Goal: Task Accomplishment & Management: Manage account settings

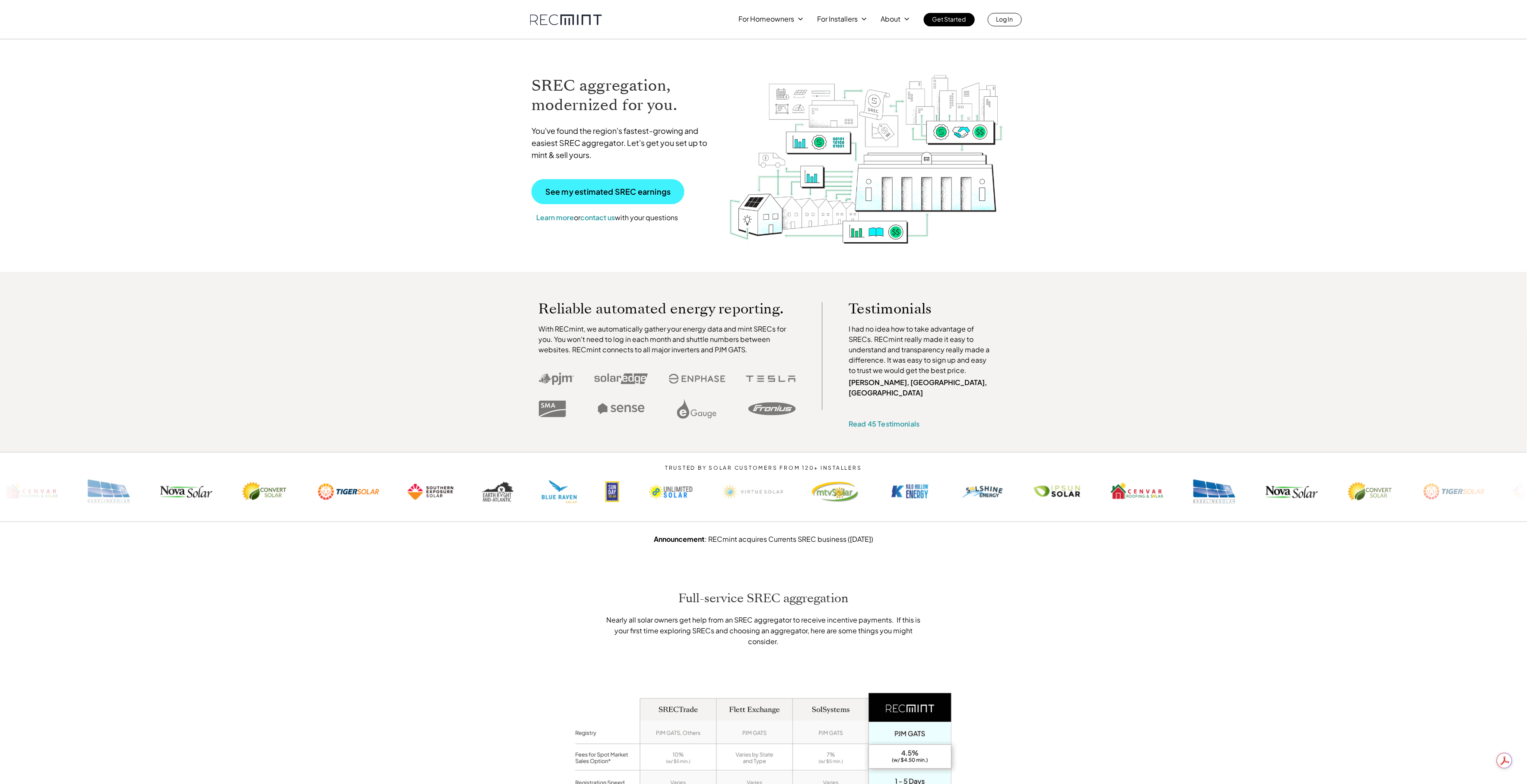
click at [613, 202] on link "See my estimated SREC earnings" at bounding box center [608, 192] width 153 height 25
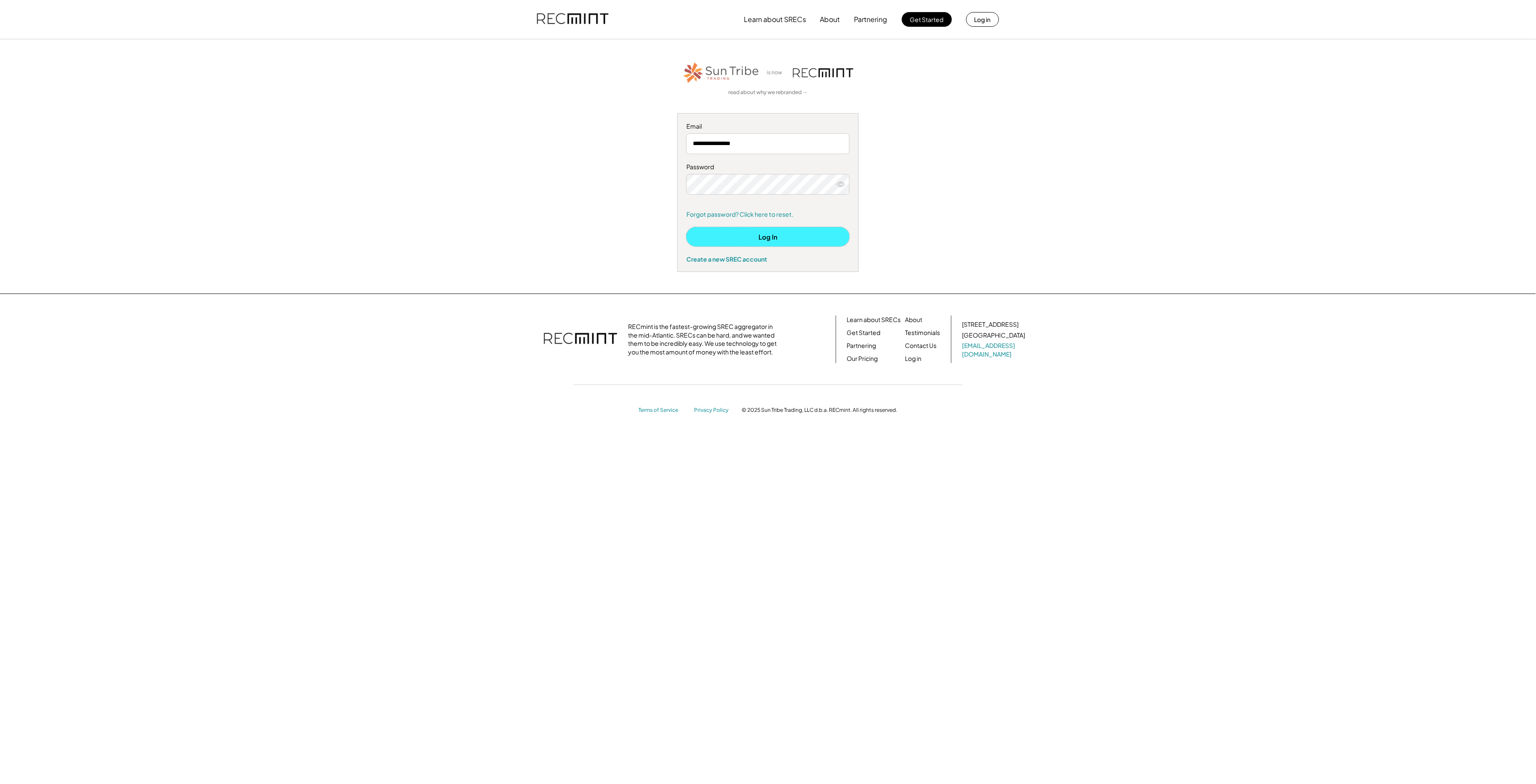
click at [771, 229] on button "Log In" at bounding box center [768, 237] width 163 height 19
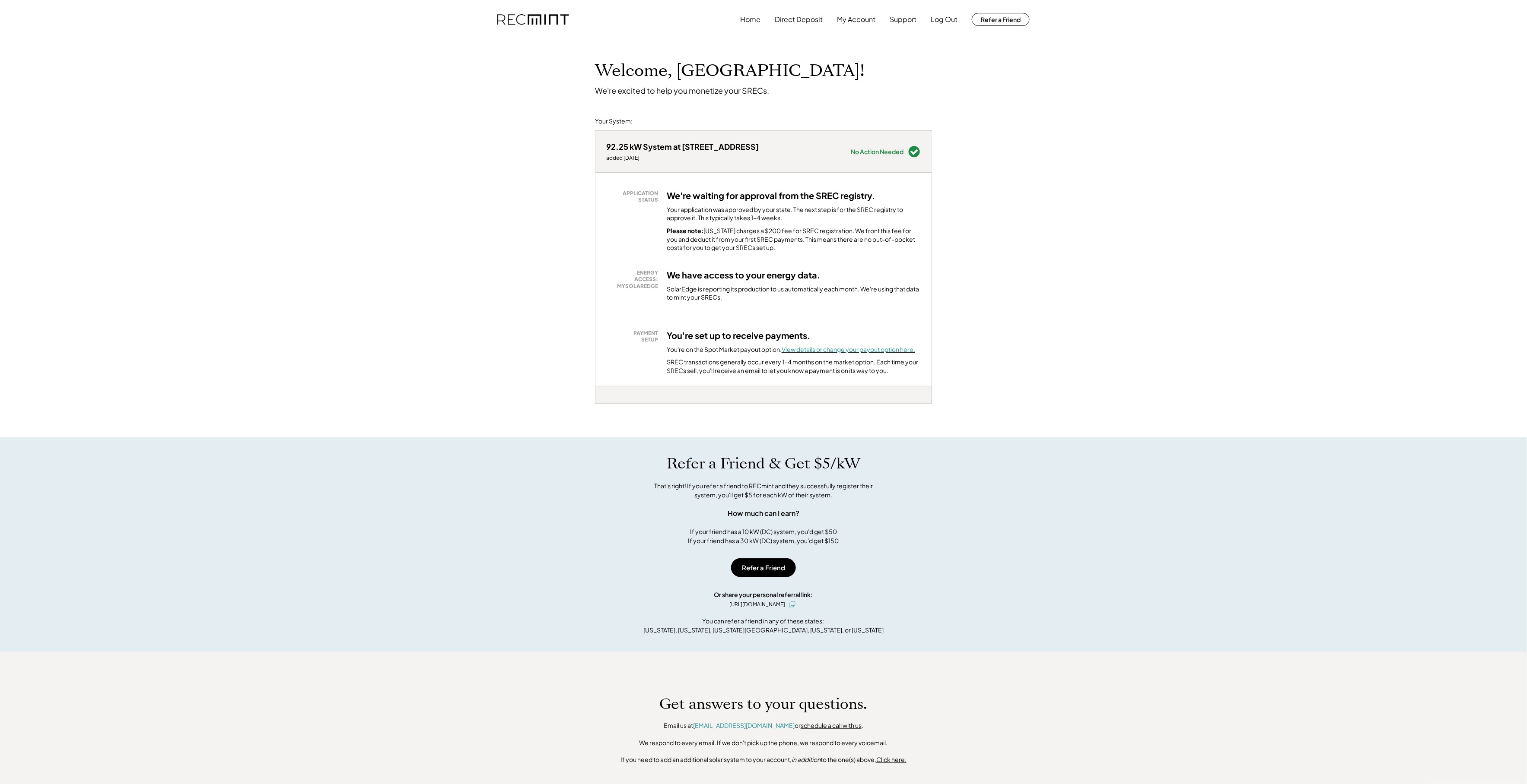
click at [897, 347] on font "View details or change your payout option here." at bounding box center [848, 349] width 133 height 8
drag, startPoint x: 672, startPoint y: 146, endPoint x: 607, endPoint y: 148, distance: 65.0
click at [607, 148] on div "92.25 kW System at 10310 Oaklyn Dr" at bounding box center [682, 147] width 152 height 10
copy div "92.25 kW System"
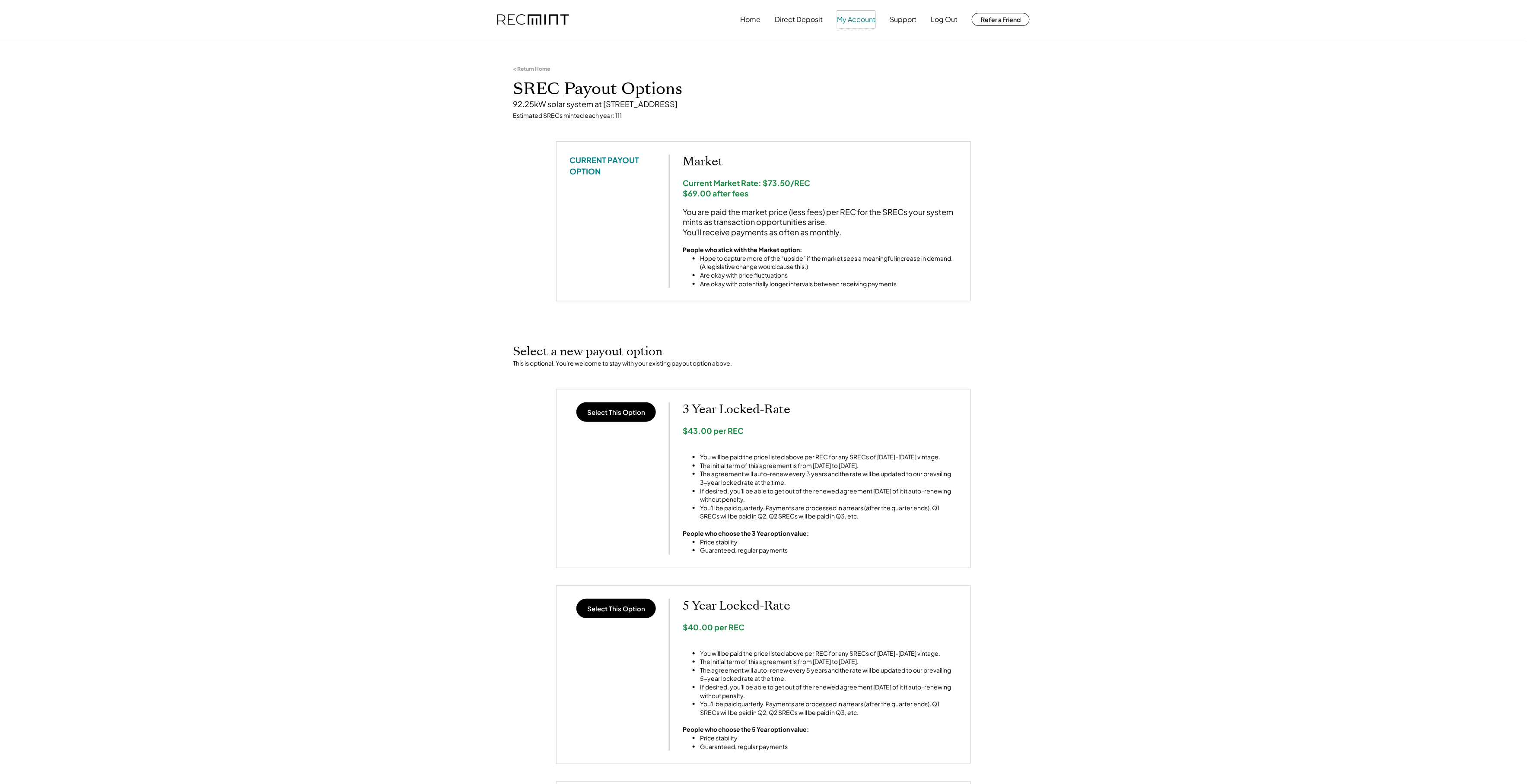
click at [861, 23] on button "My Account" at bounding box center [856, 19] width 38 height 17
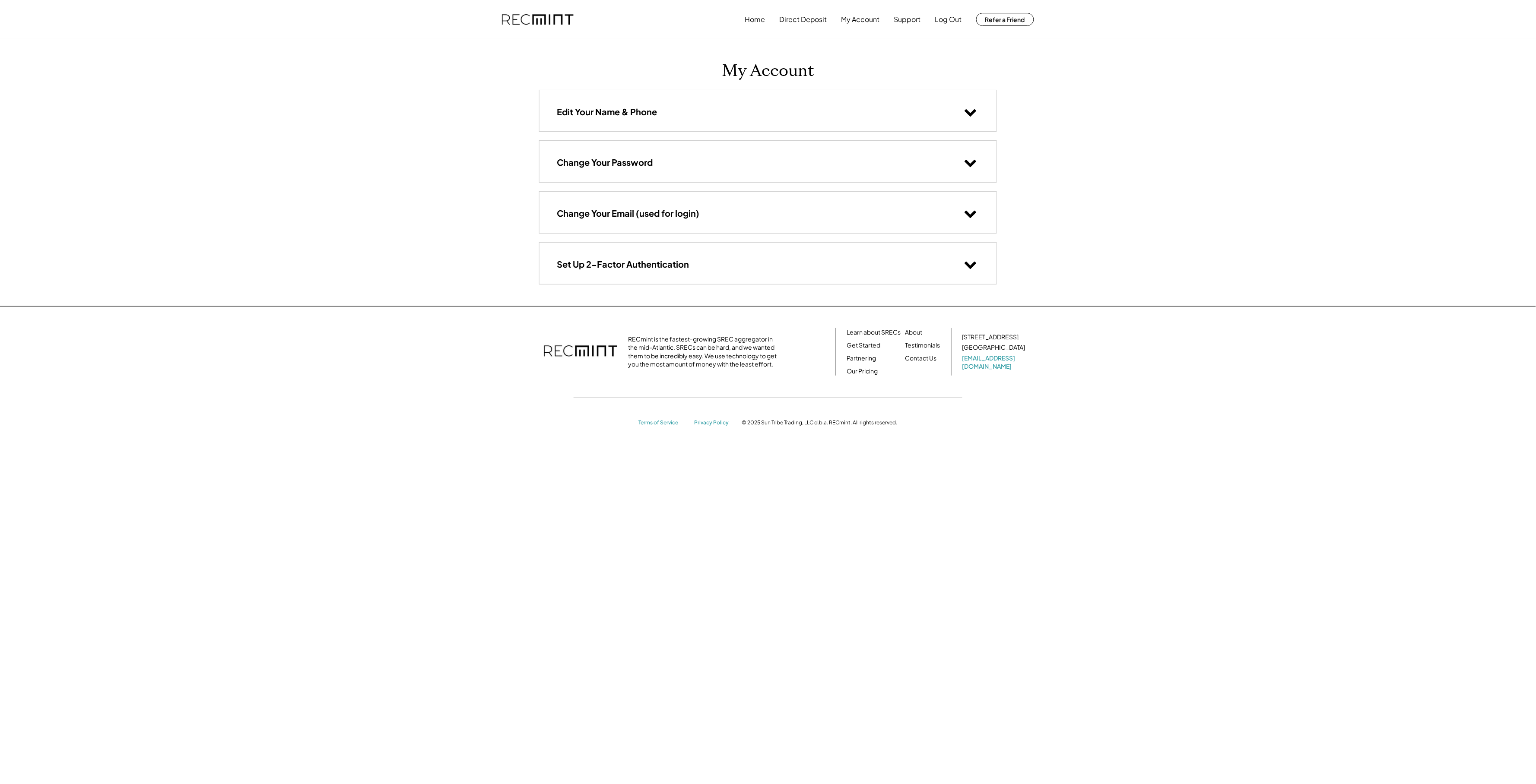
click at [970, 166] on use at bounding box center [970, 164] width 12 height 7
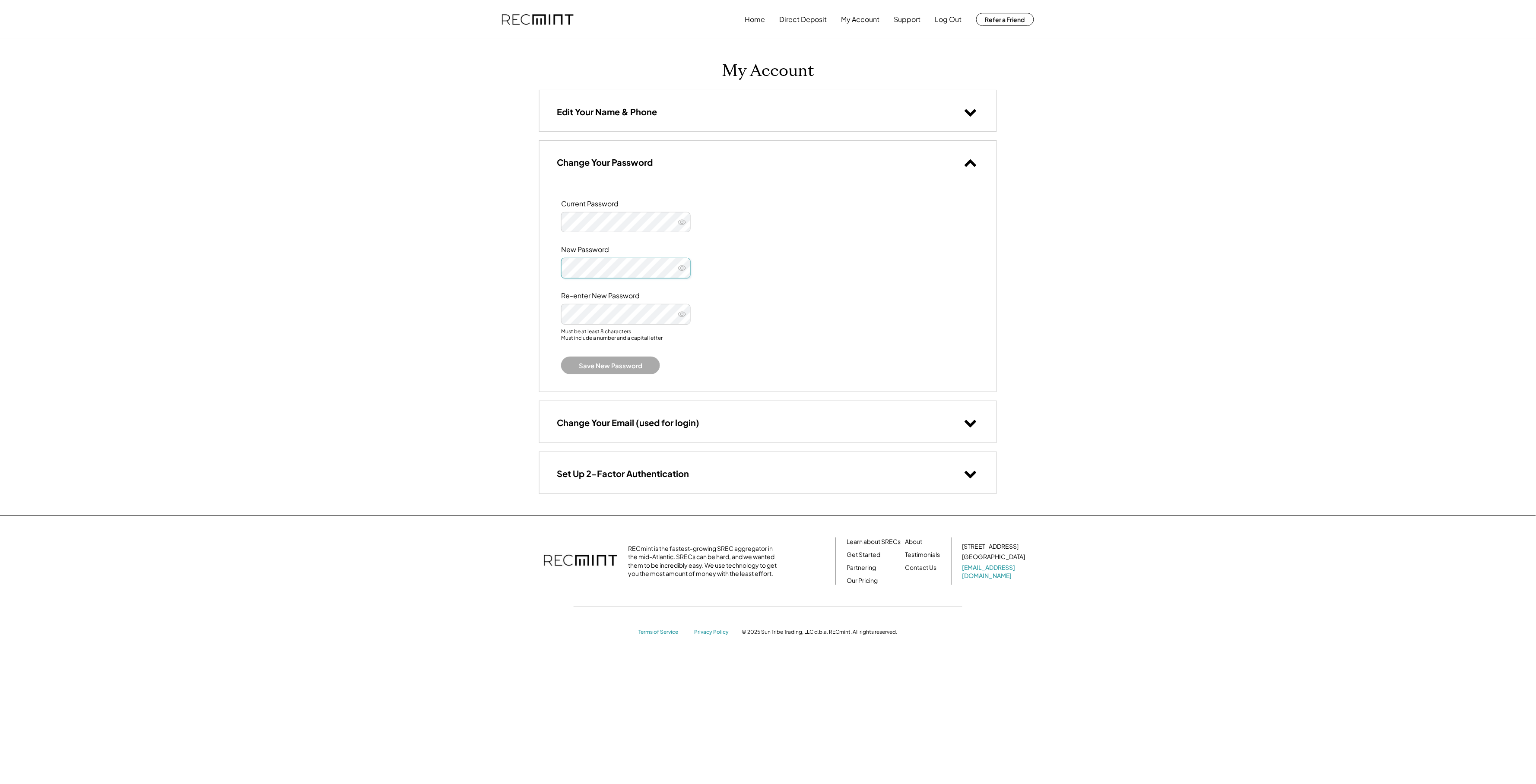
click at [492, 266] on div "Home Direct Deposit My Account Support Log Out Refer a Friend My Account Edit Y…" at bounding box center [768, 392] width 1536 height 784
click at [679, 270] on icon at bounding box center [682, 268] width 8 height 8
click at [685, 315] on icon at bounding box center [682, 314] width 8 height 8
click at [629, 364] on button "Save New Password" at bounding box center [610, 365] width 99 height 18
click at [610, 369] on button "Save New Password" at bounding box center [610, 365] width 99 height 18
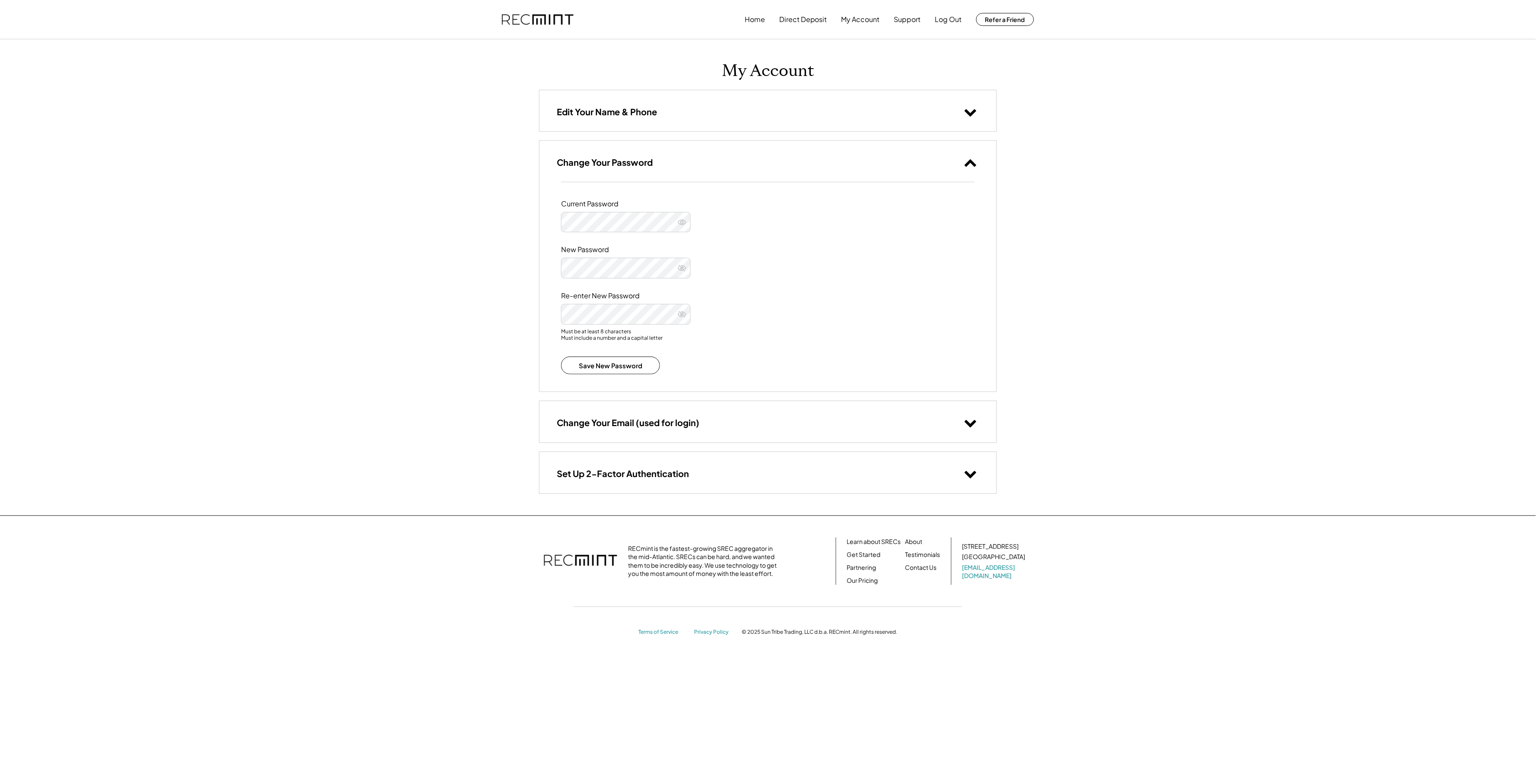
click at [976, 114] on icon at bounding box center [970, 112] width 13 height 13
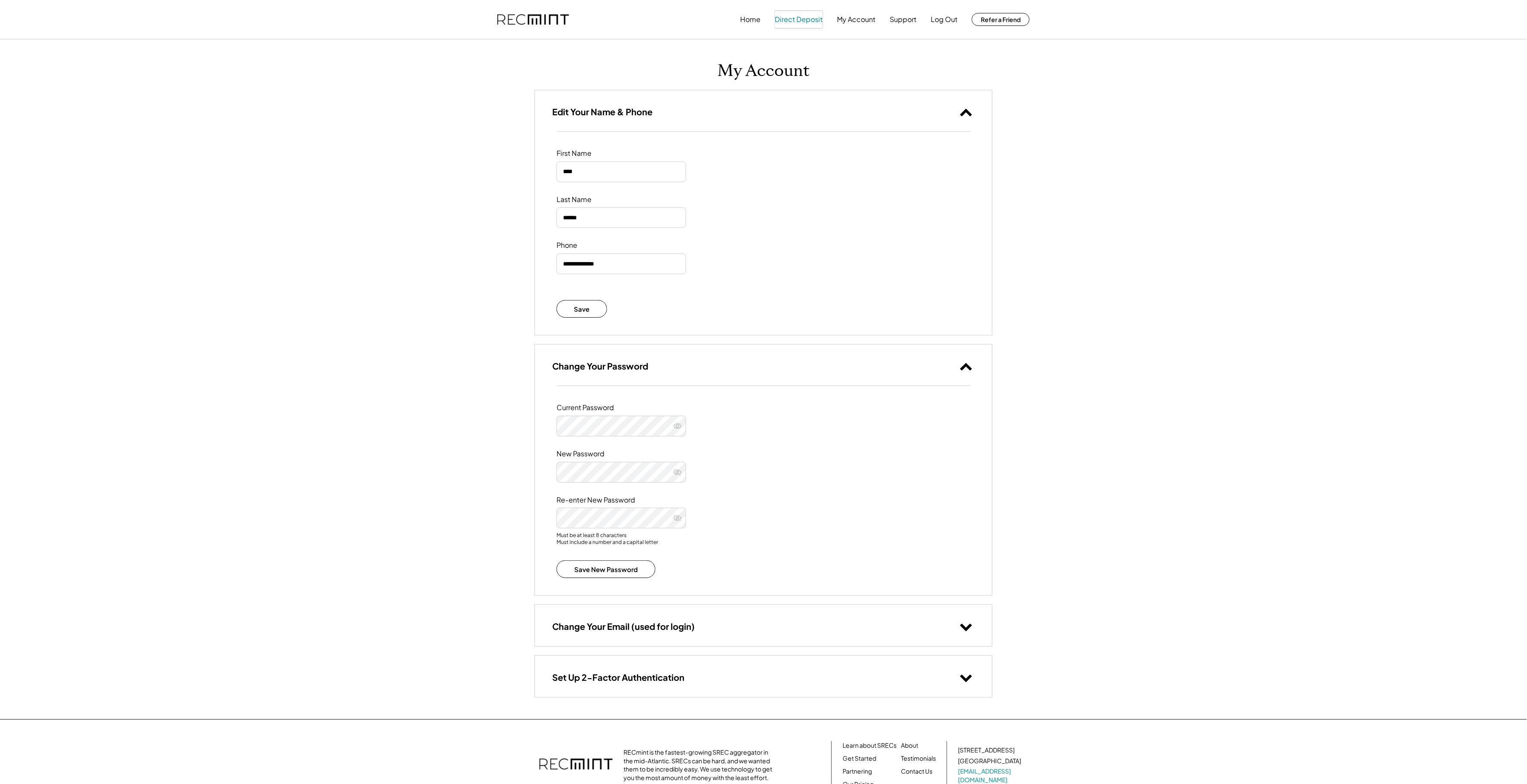
click at [778, 16] on button "Direct Deposit" at bounding box center [798, 19] width 48 height 17
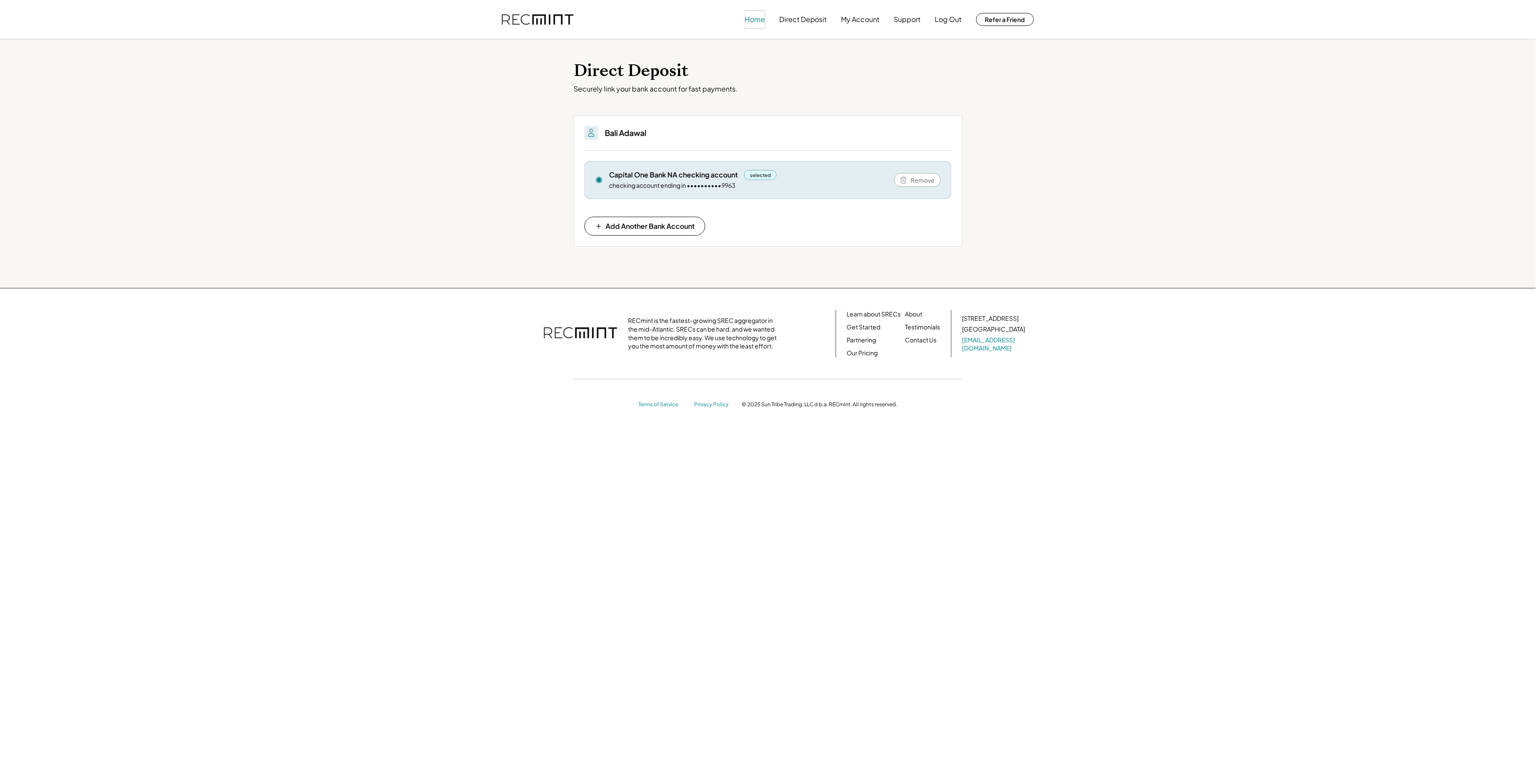
click at [752, 17] on button "Home" at bounding box center [754, 19] width 20 height 17
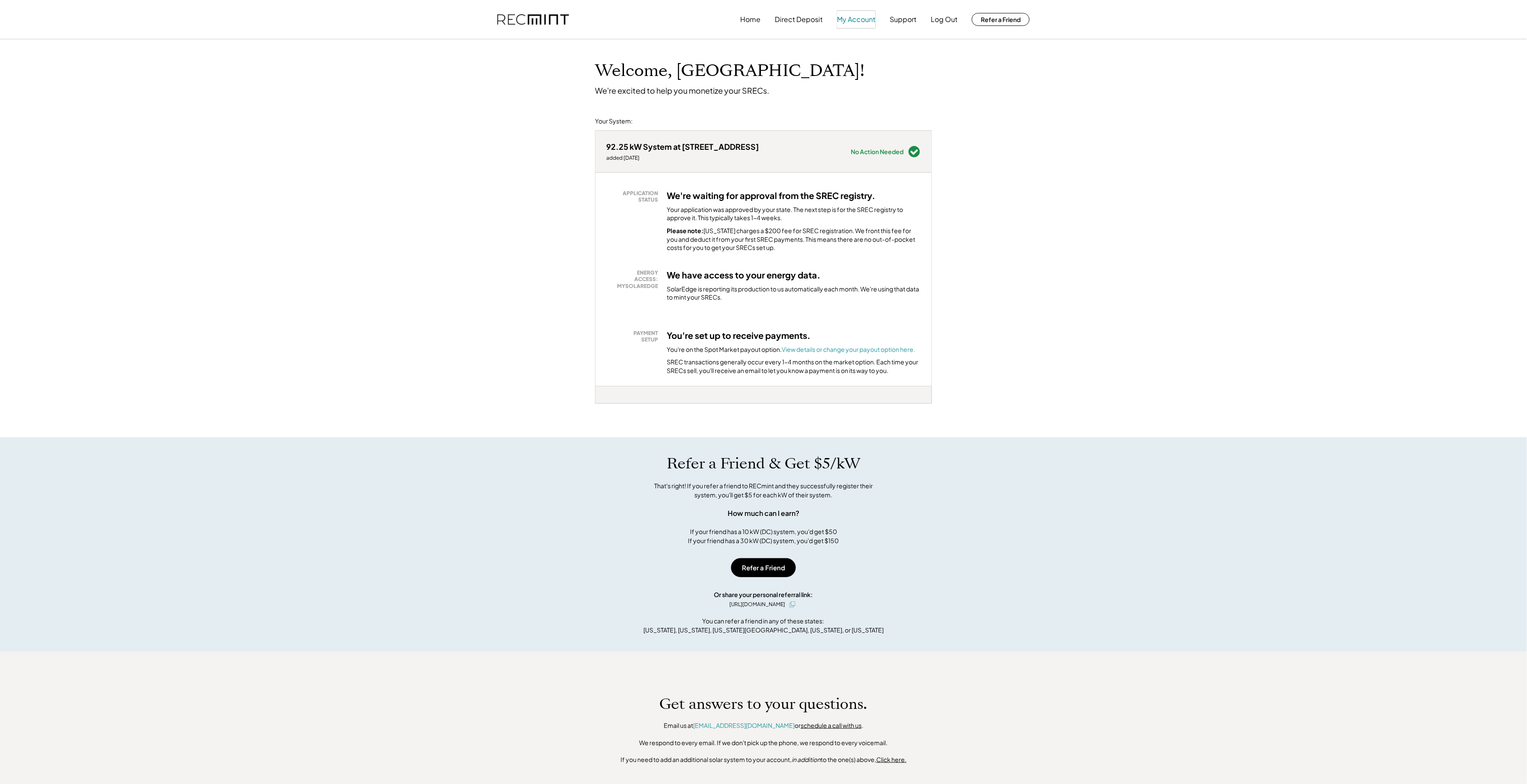
click at [865, 22] on button "My Account" at bounding box center [856, 19] width 38 height 17
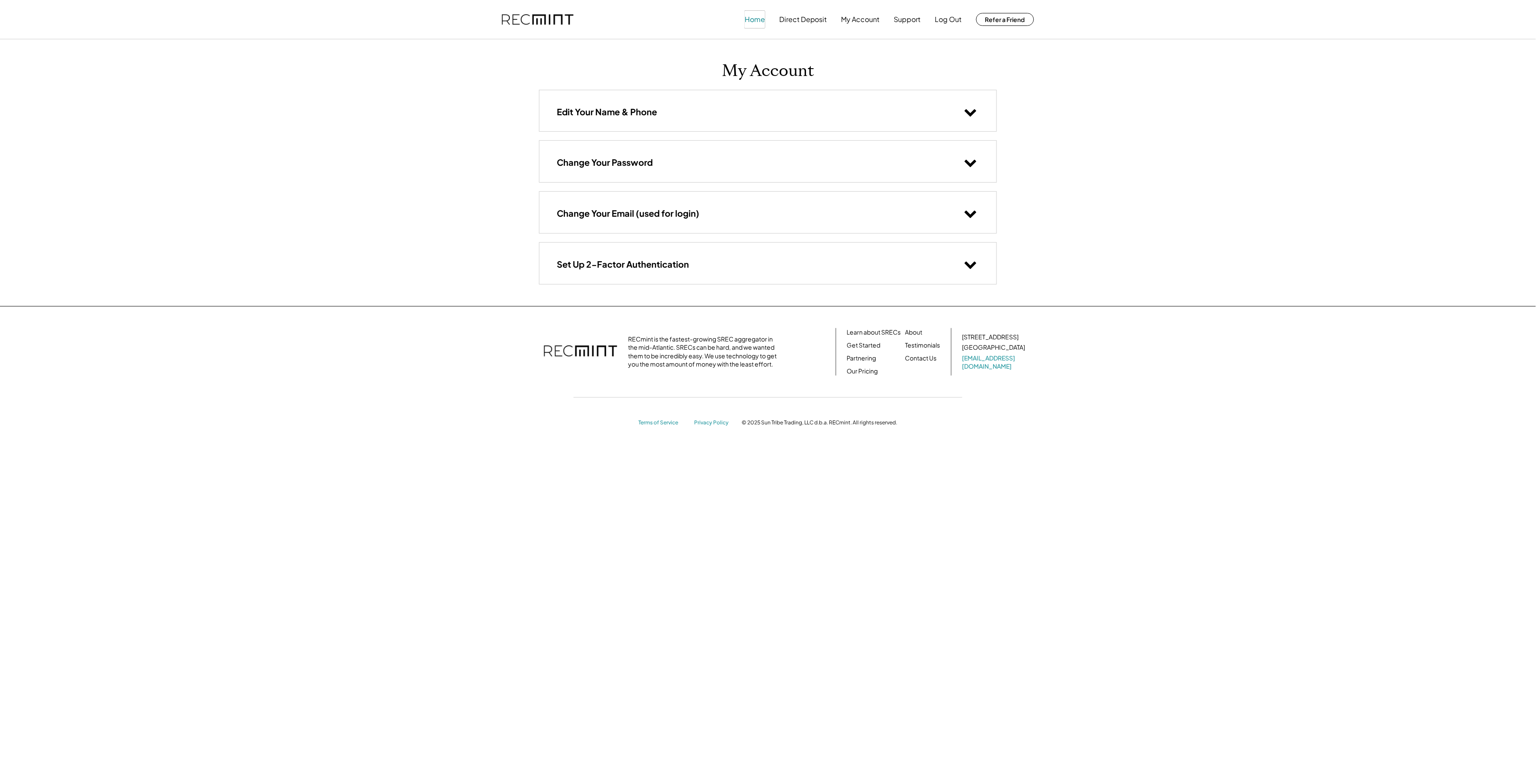
click at [758, 23] on button "Home" at bounding box center [754, 19] width 20 height 17
